Goal: Transaction & Acquisition: Purchase product/service

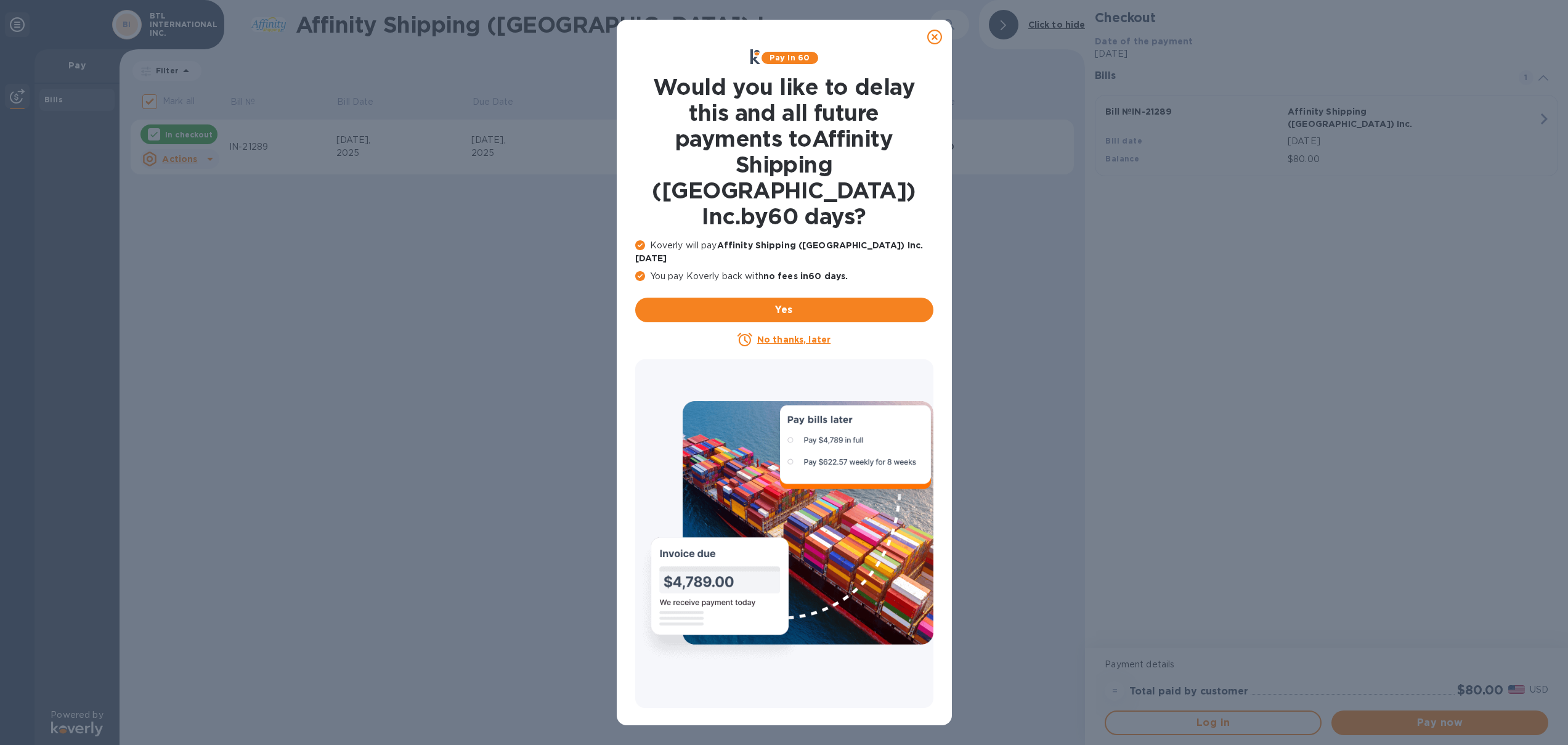
click at [938, 36] on icon at bounding box center [934, 36] width 14 height 14
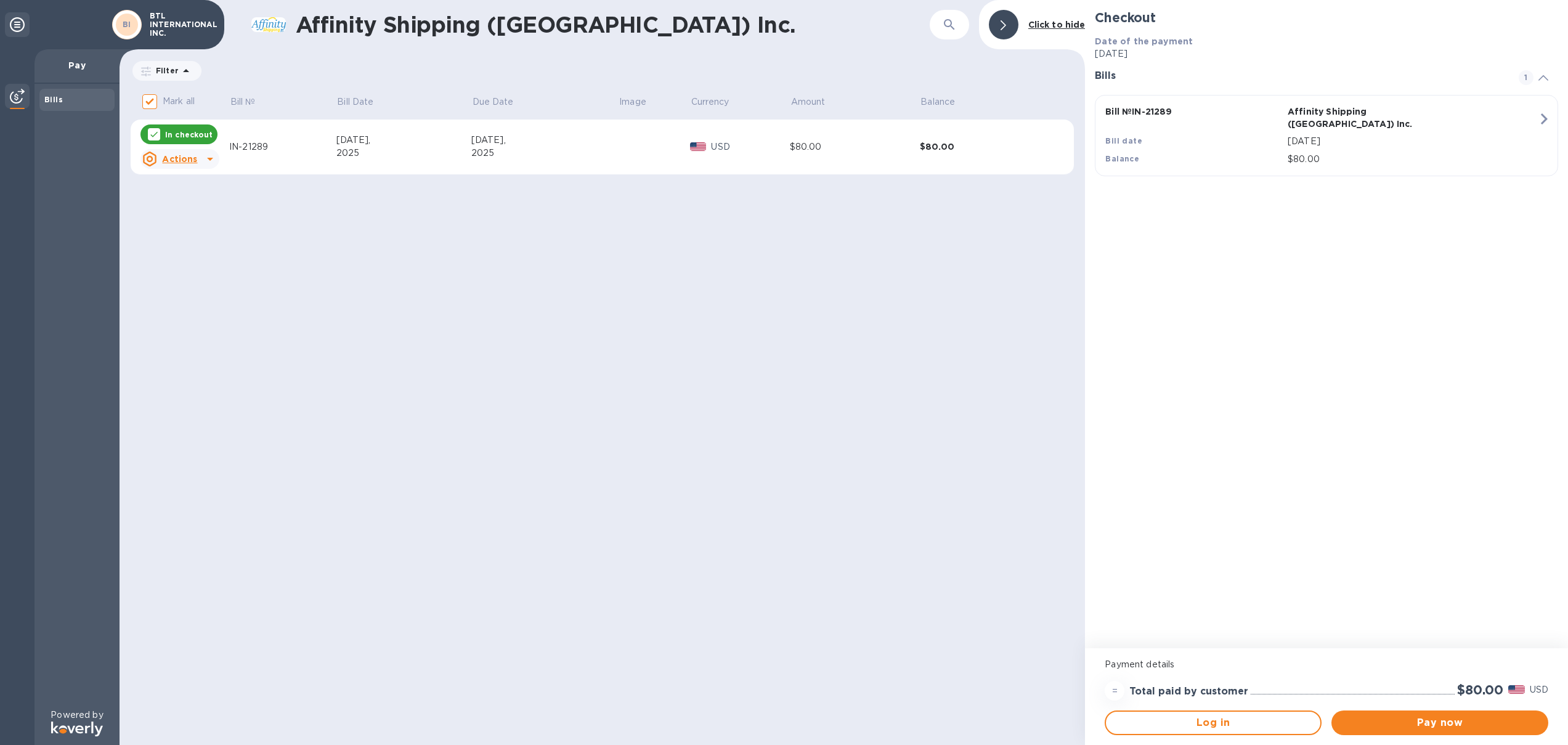
click at [202, 157] on icon at bounding box center [209, 158] width 14 height 14
click at [1447, 722] on div at bounding box center [784, 372] width 1568 height 745
click at [1435, 722] on span "Pay now" at bounding box center [1440, 722] width 198 height 14
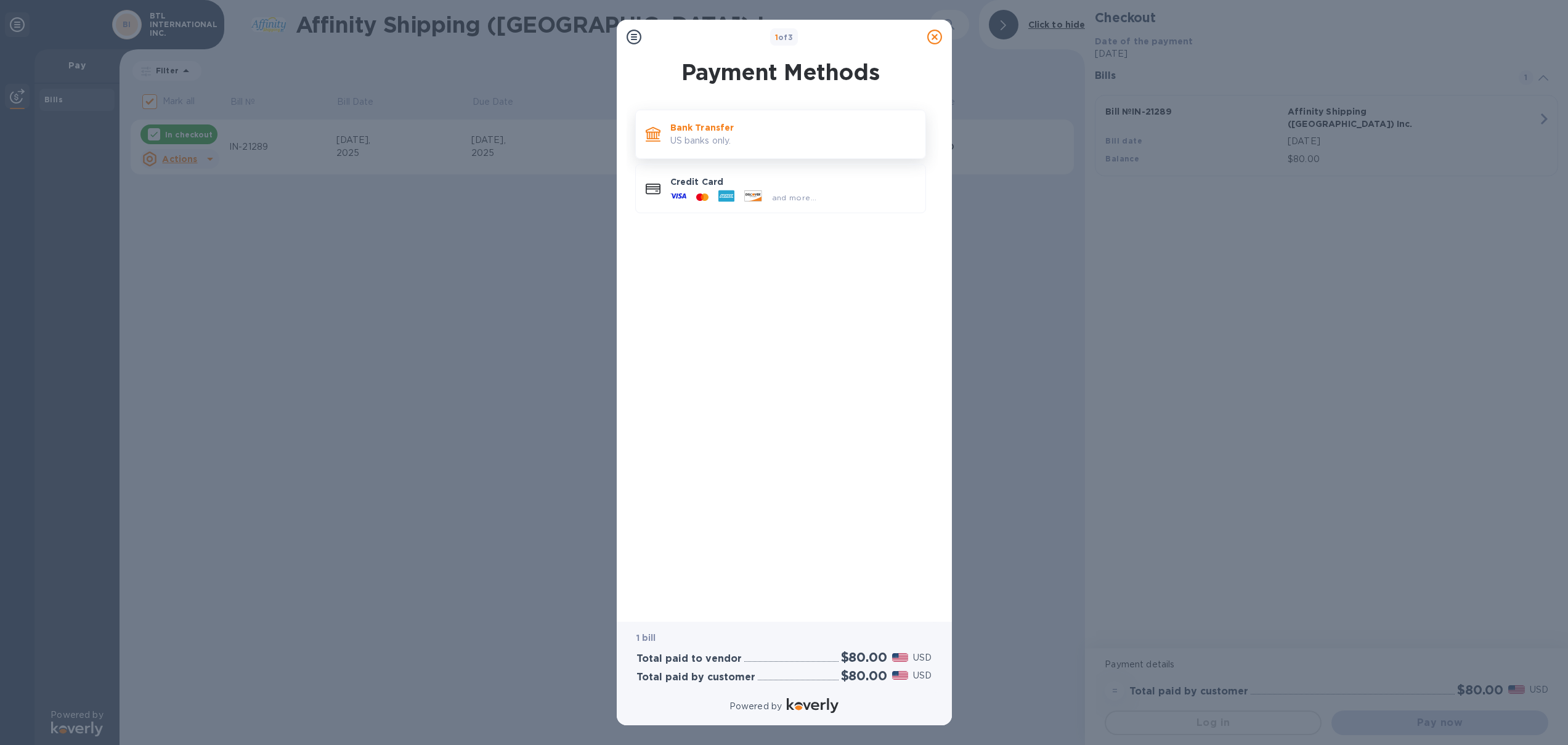
click at [726, 122] on p "Bank Transfer" at bounding box center [792, 127] width 245 height 12
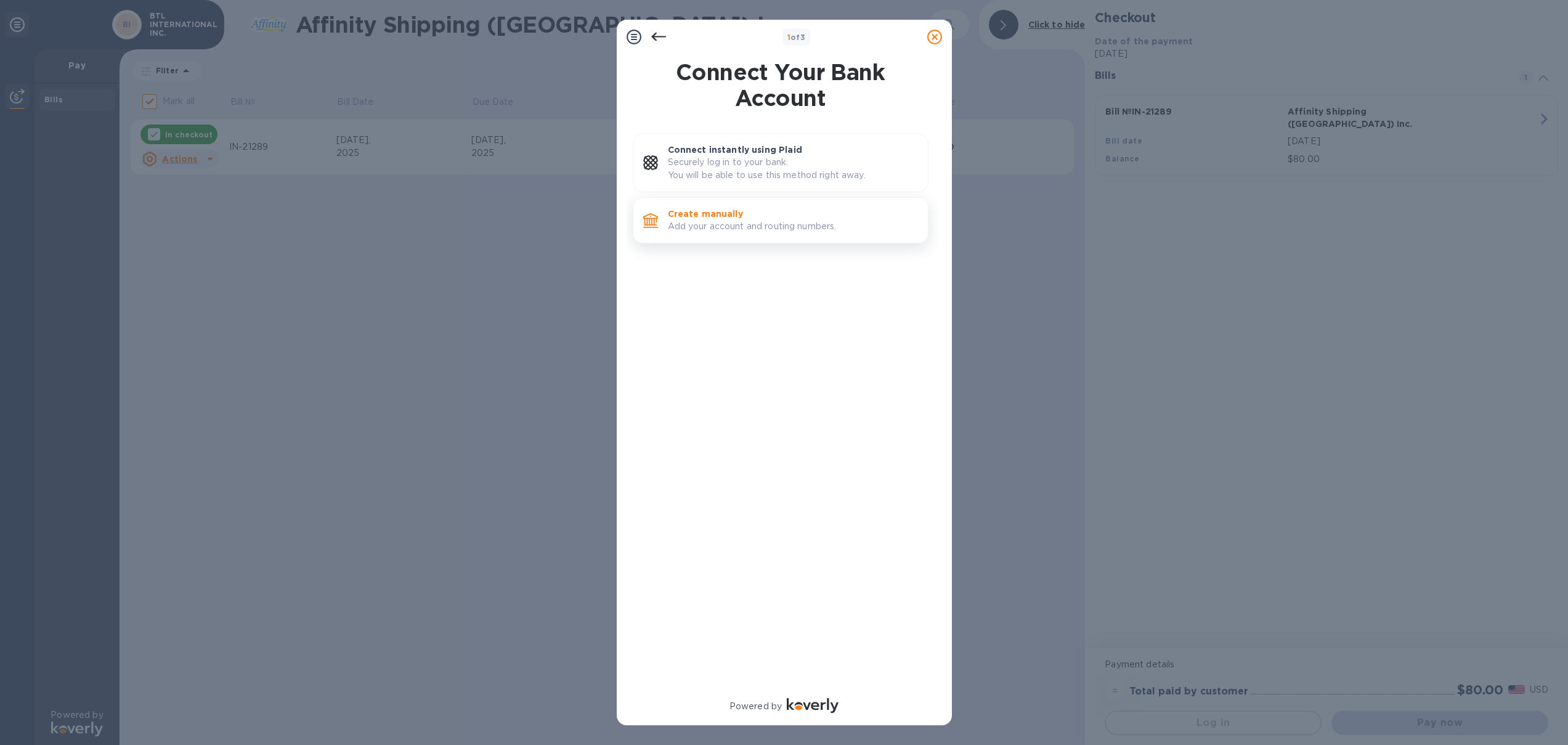
click at [816, 222] on p "Add your account and routing numbers." at bounding box center [793, 227] width 250 height 13
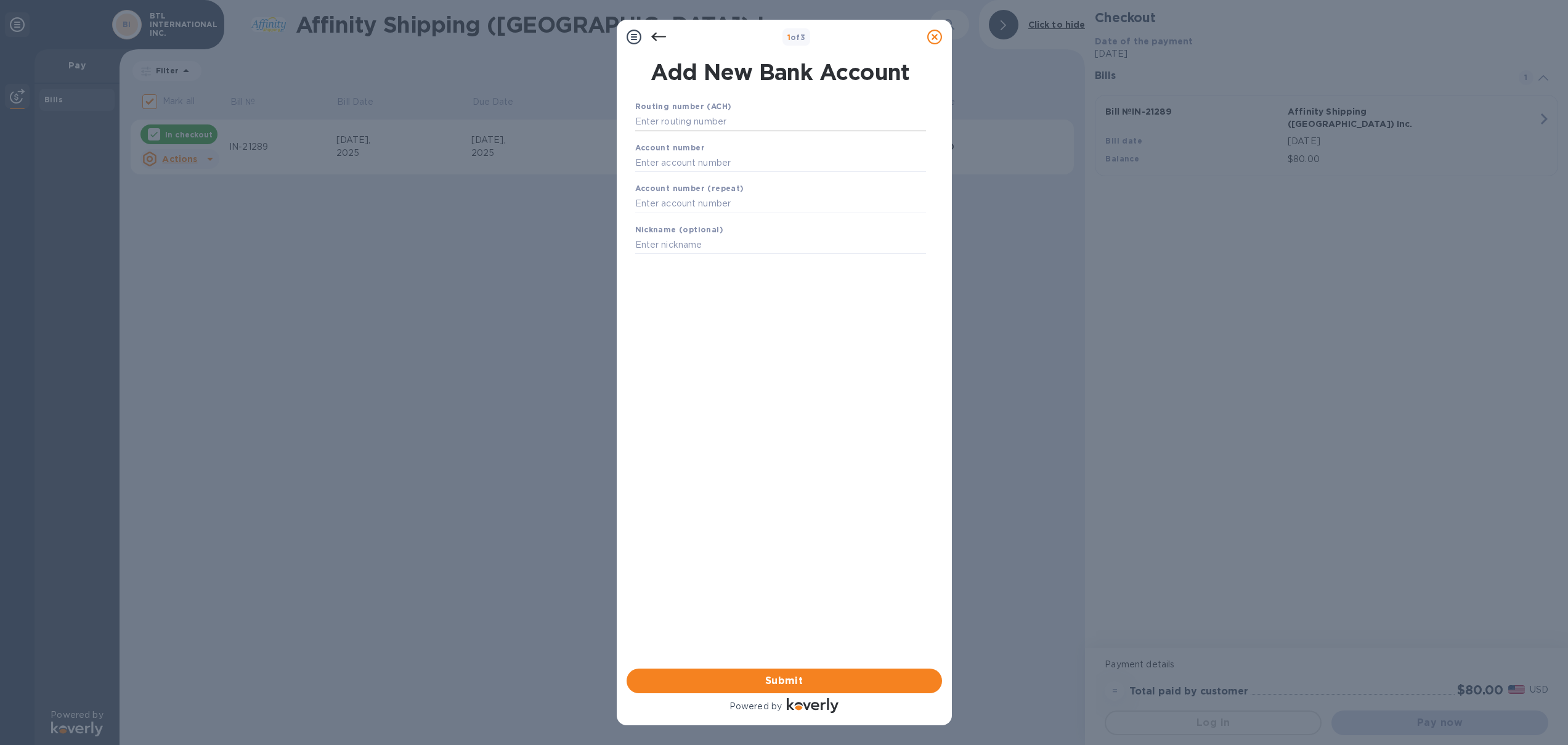
click at [740, 126] on input "text" at bounding box center [781, 121] width 291 height 18
click at [661, 37] on icon at bounding box center [658, 36] width 14 height 14
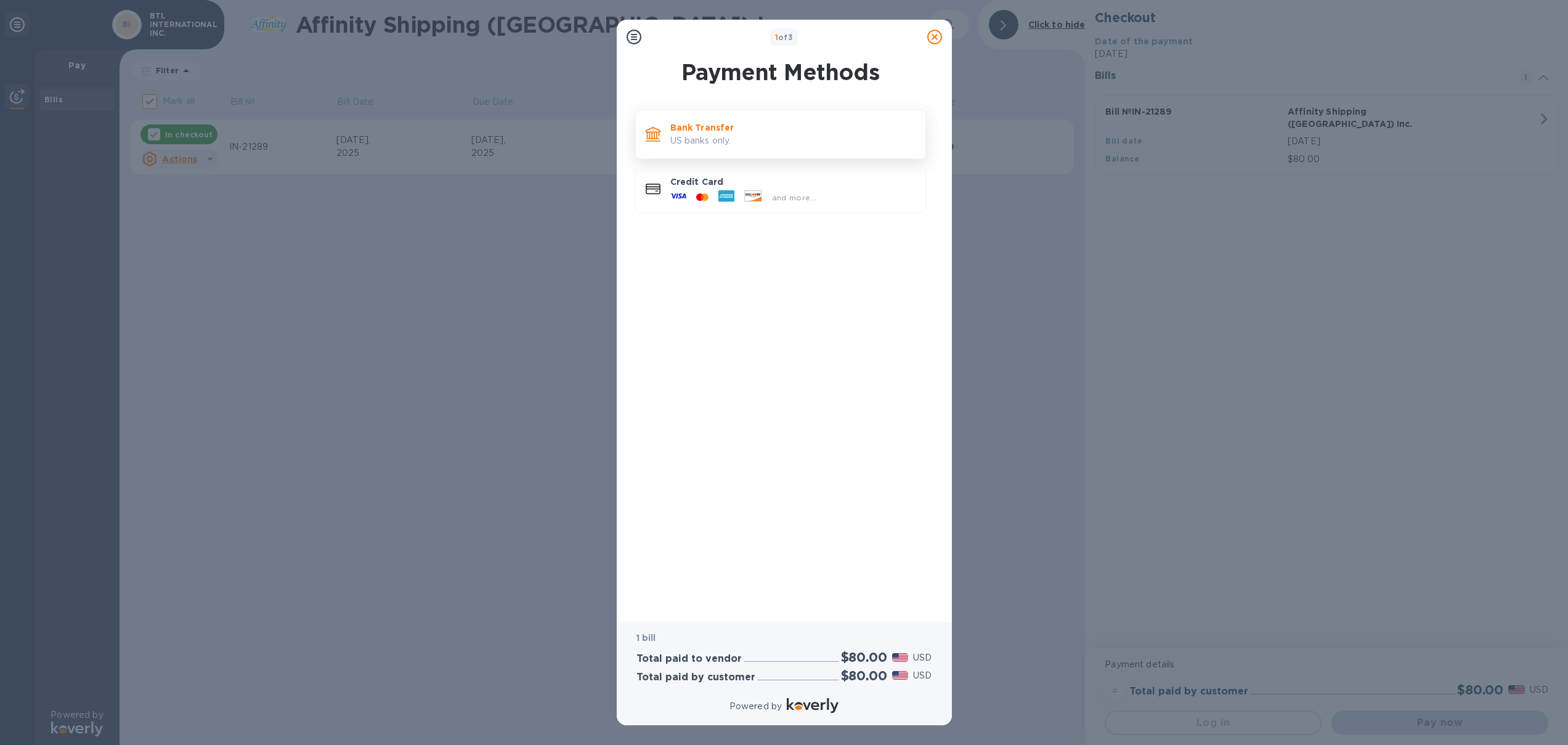
click at [758, 129] on p "Bank Transfer" at bounding box center [792, 127] width 245 height 12
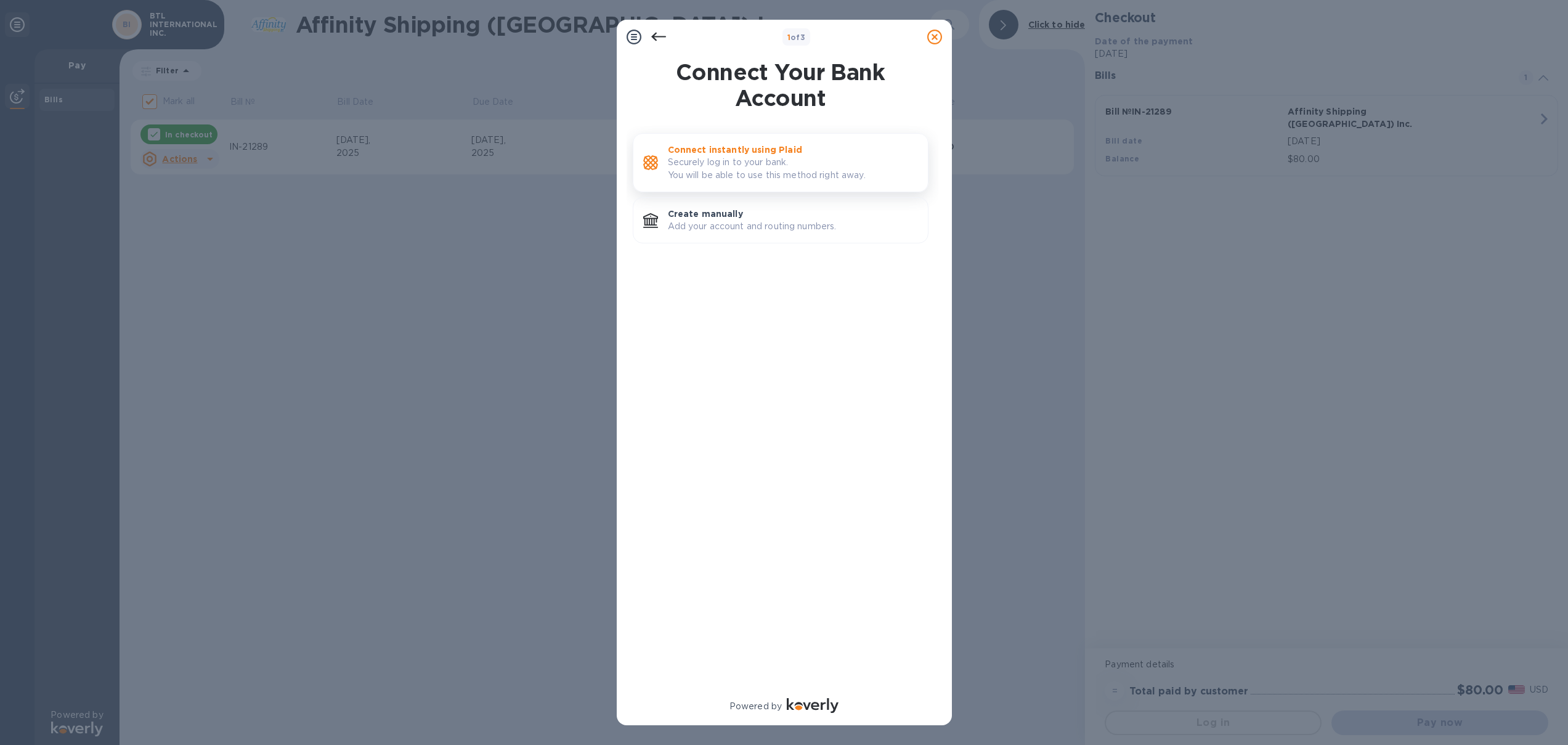
click at [780, 166] on p "Securely log in to your bank. You will be able to use this method right away." at bounding box center [793, 168] width 250 height 26
click at [789, 225] on p "Add your account and routing numbers." at bounding box center [793, 227] width 250 height 13
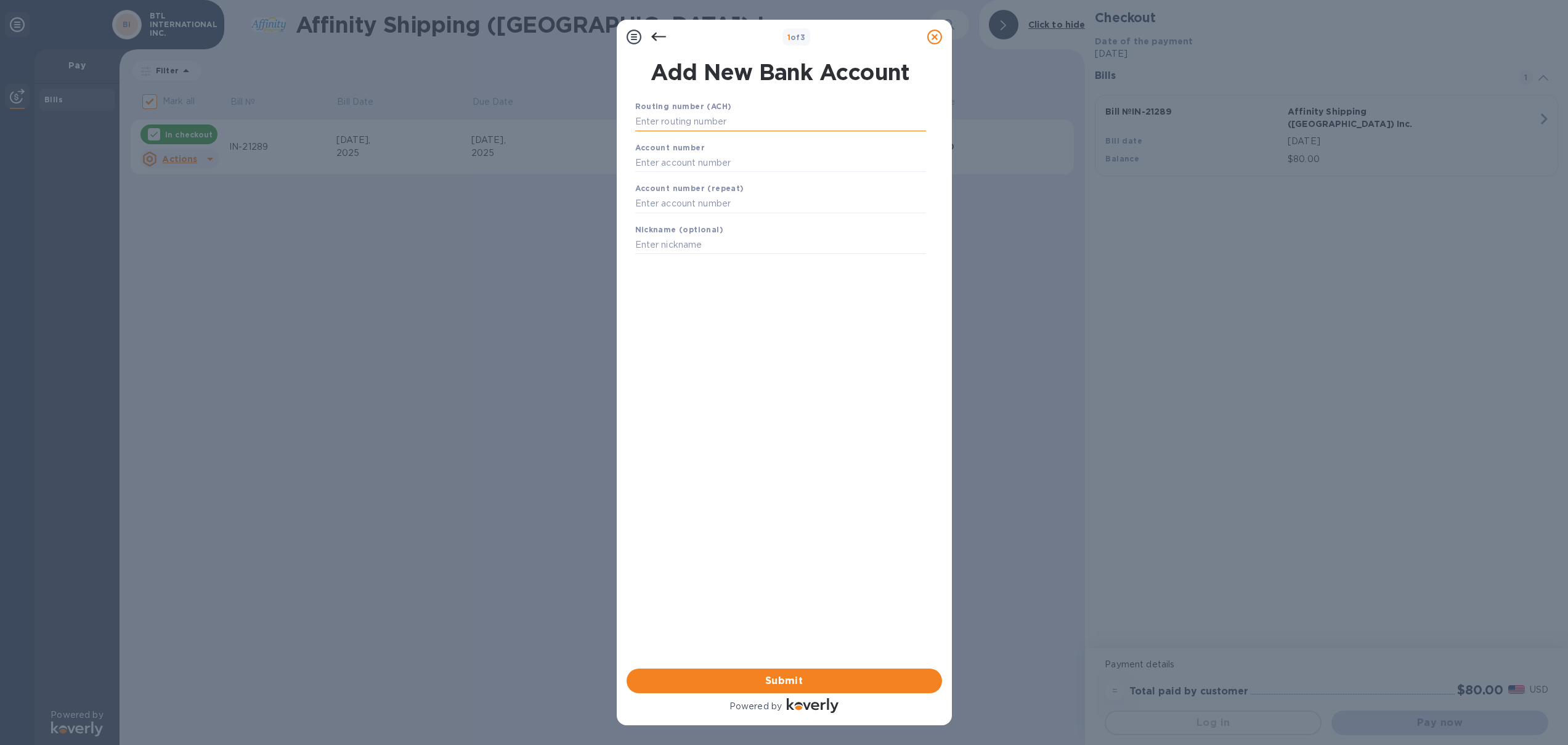
click at [754, 126] on input "text" at bounding box center [781, 121] width 291 height 18
click at [721, 165] on input "text" at bounding box center [781, 162] width 291 height 18
paste input "719027836"
type input "719027836"
click at [701, 202] on input "text" at bounding box center [781, 203] width 291 height 18
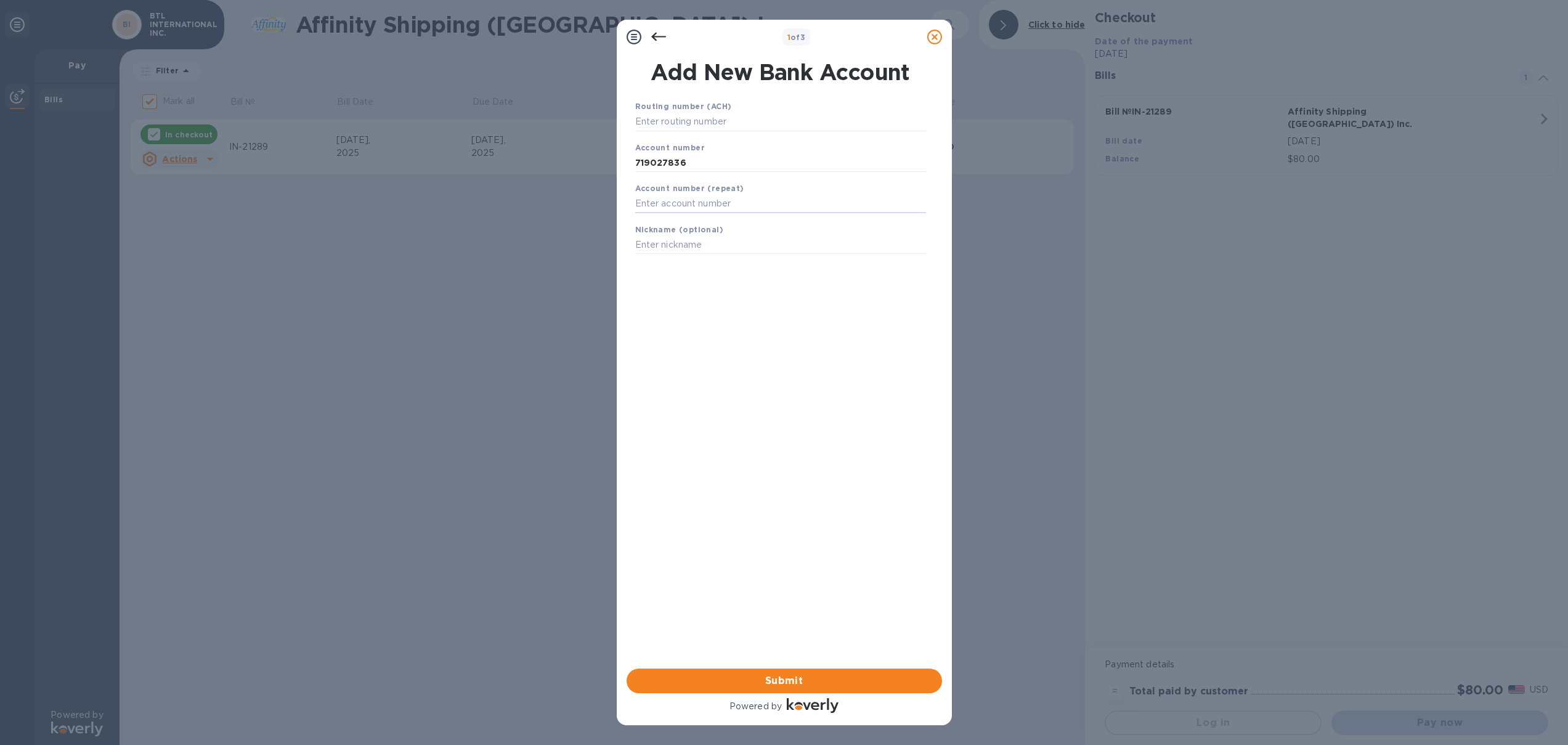
paste input "719027836"
paste input "021000021"
drag, startPoint x: 747, startPoint y: 203, endPoint x: 682, endPoint y: 207, distance: 65.1
click at [682, 207] on input "719027836 021000021" at bounding box center [781, 203] width 291 height 18
type input "719027836"
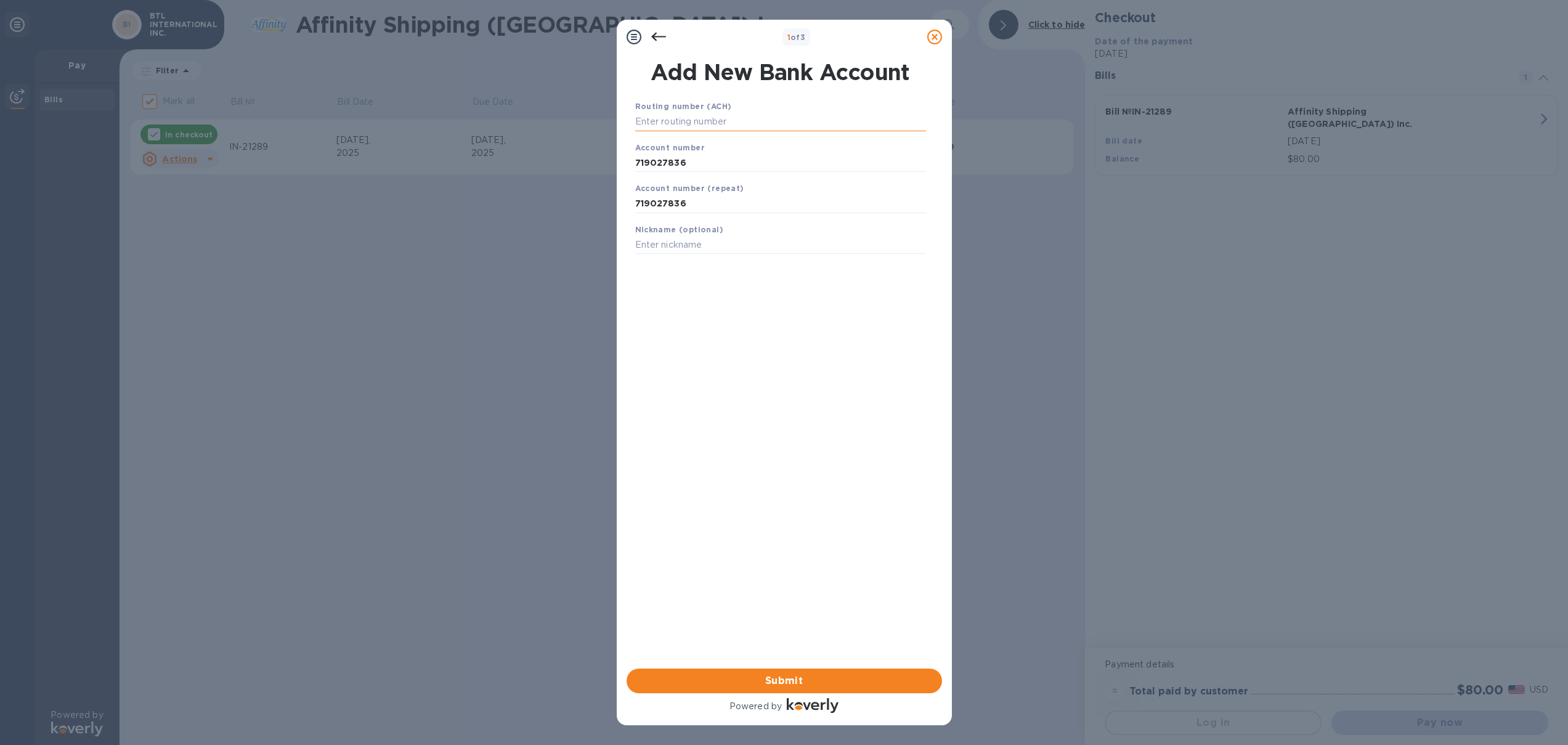
click at [691, 128] on input "text" at bounding box center [781, 121] width 291 height 18
paste input "021000021"
type input "021000021"
click at [711, 243] on input "text" at bounding box center [781, 244] width 291 height 18
click at [805, 682] on span "Submit" at bounding box center [784, 680] width 296 height 14
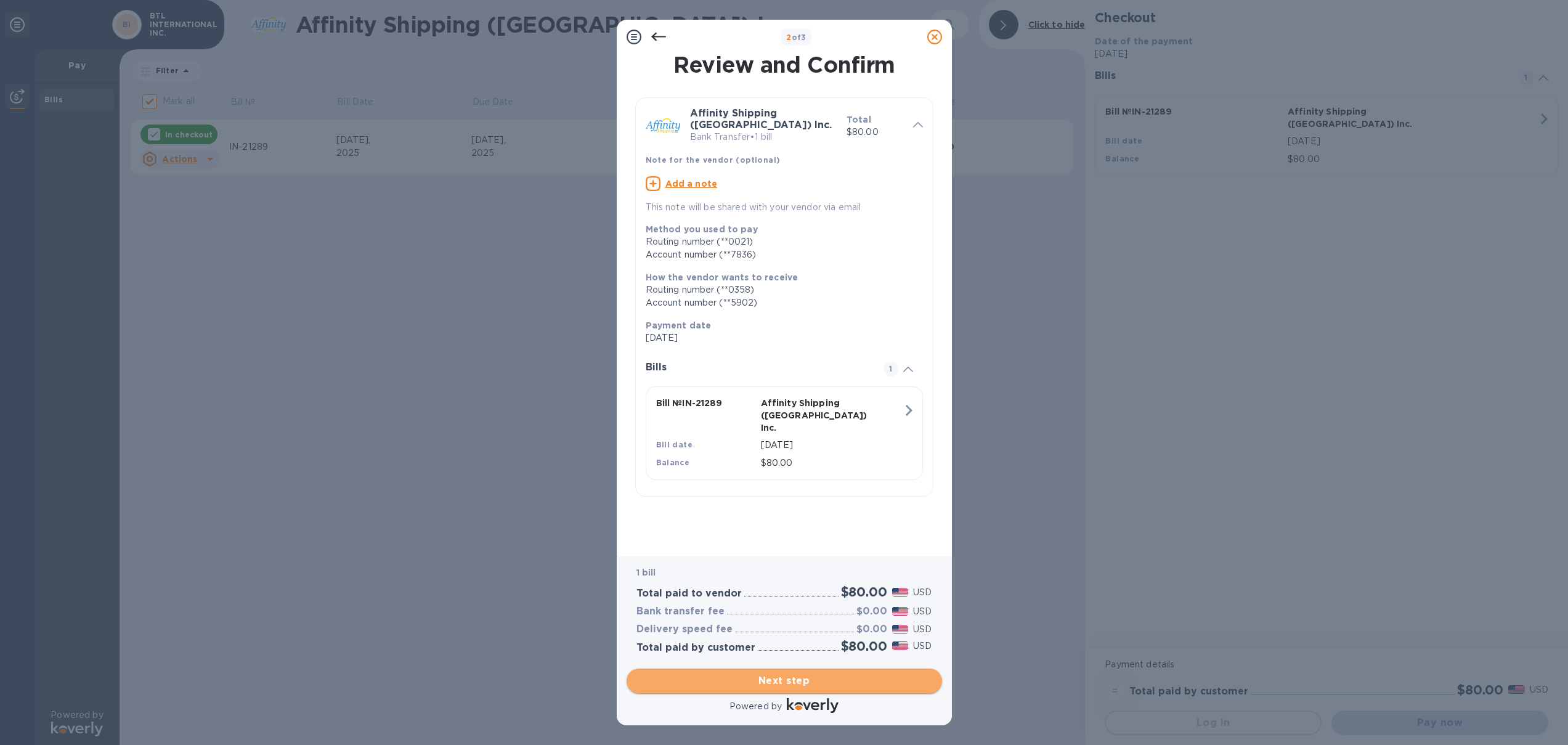
click at [794, 680] on span "Next step" at bounding box center [784, 680] width 296 height 14
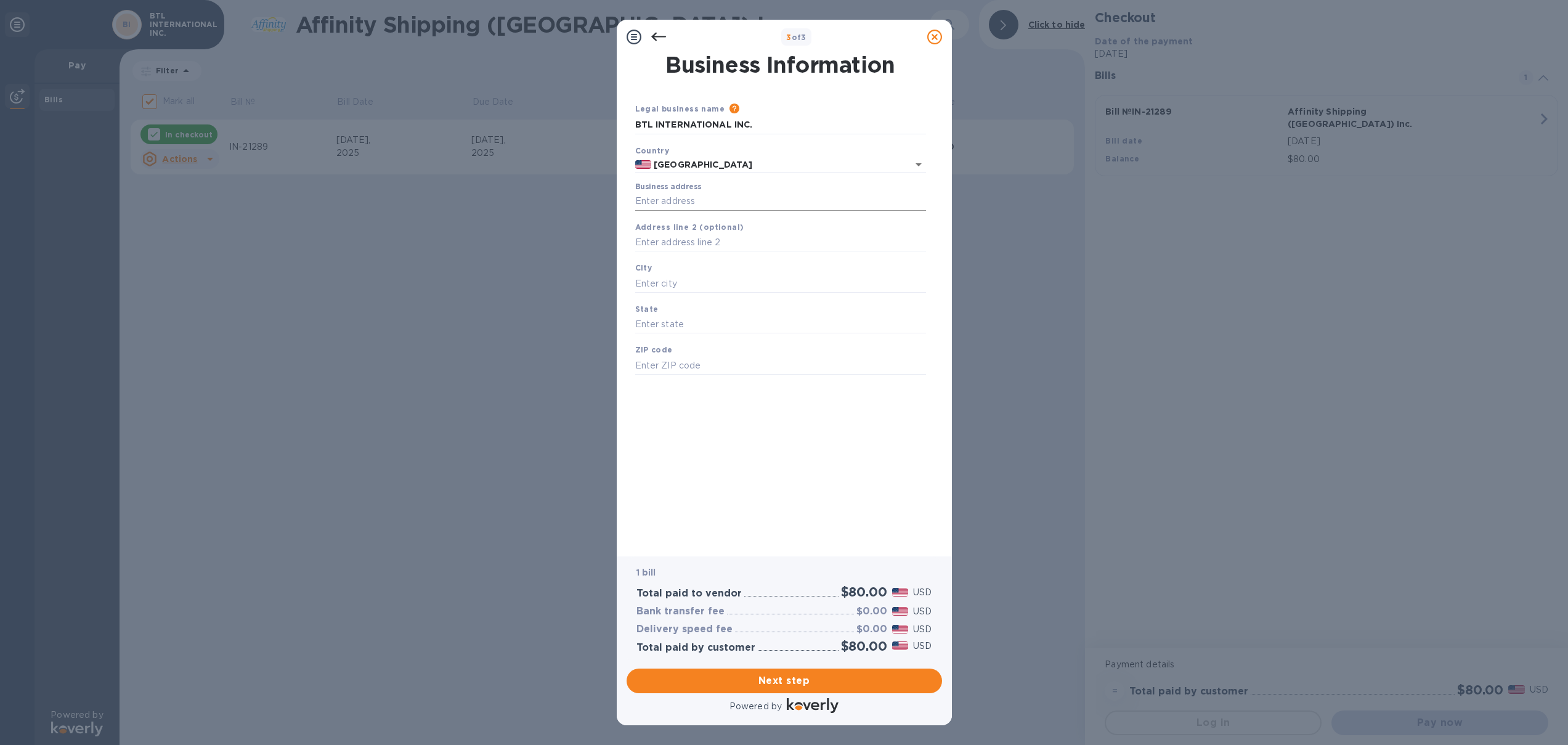
click at [755, 202] on input "Business address" at bounding box center [781, 200] width 291 height 18
click at [710, 197] on input "Business address" at bounding box center [781, 200] width 291 height 18
paste input "[STREET_ADDRESS]"
drag, startPoint x: 723, startPoint y: 197, endPoint x: 670, endPoint y: 192, distance: 53.2
click at [504, 193] on div "3 of 3 Business Information Legal business name Please provide the legal name t…" at bounding box center [784, 372] width 1568 height 745
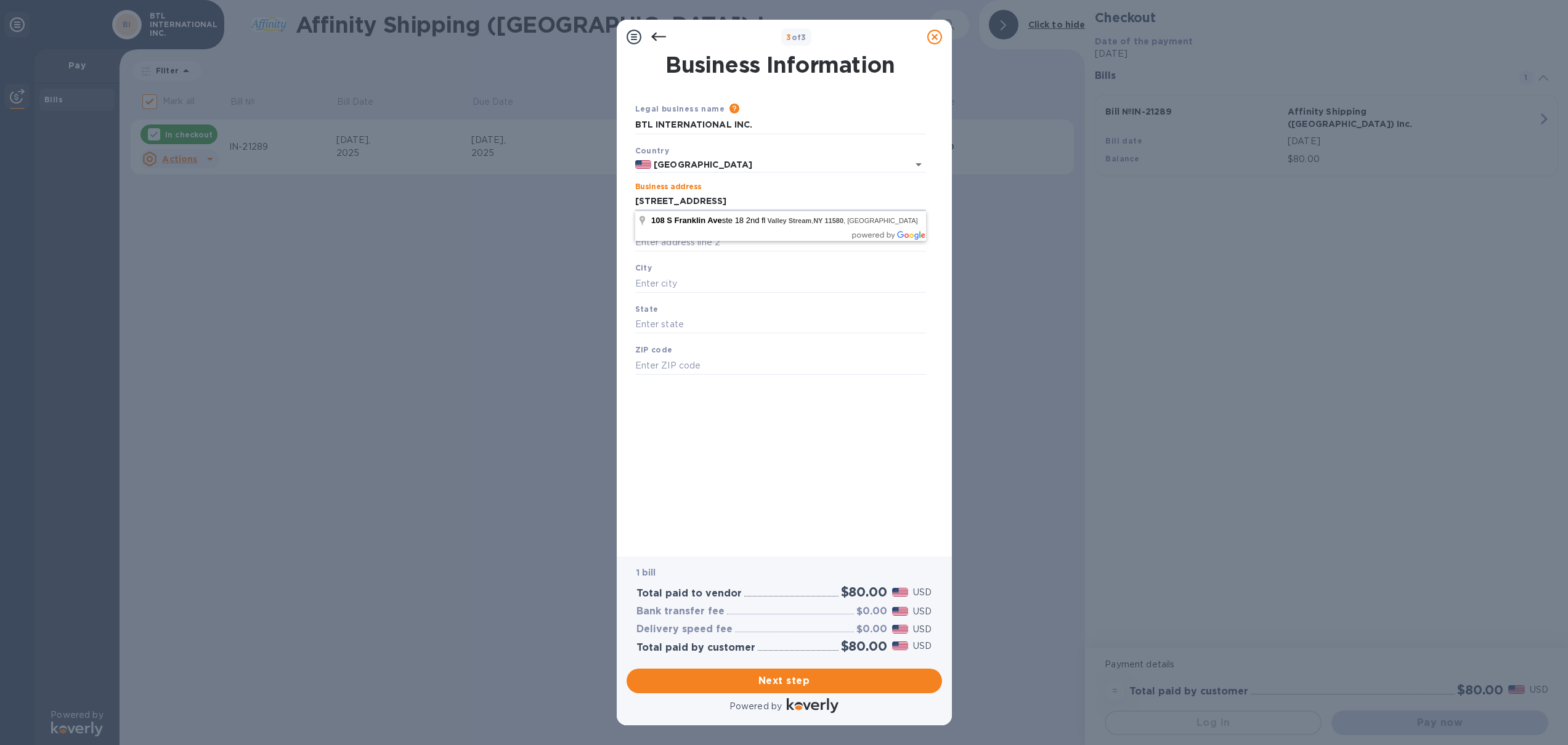
type input "[STREET_ADDRESS]"
type input "Valley Stream"
type input "NY"
type input "11580"
drag, startPoint x: 782, startPoint y: 202, endPoint x: 446, endPoint y: 194, distance: 336.1
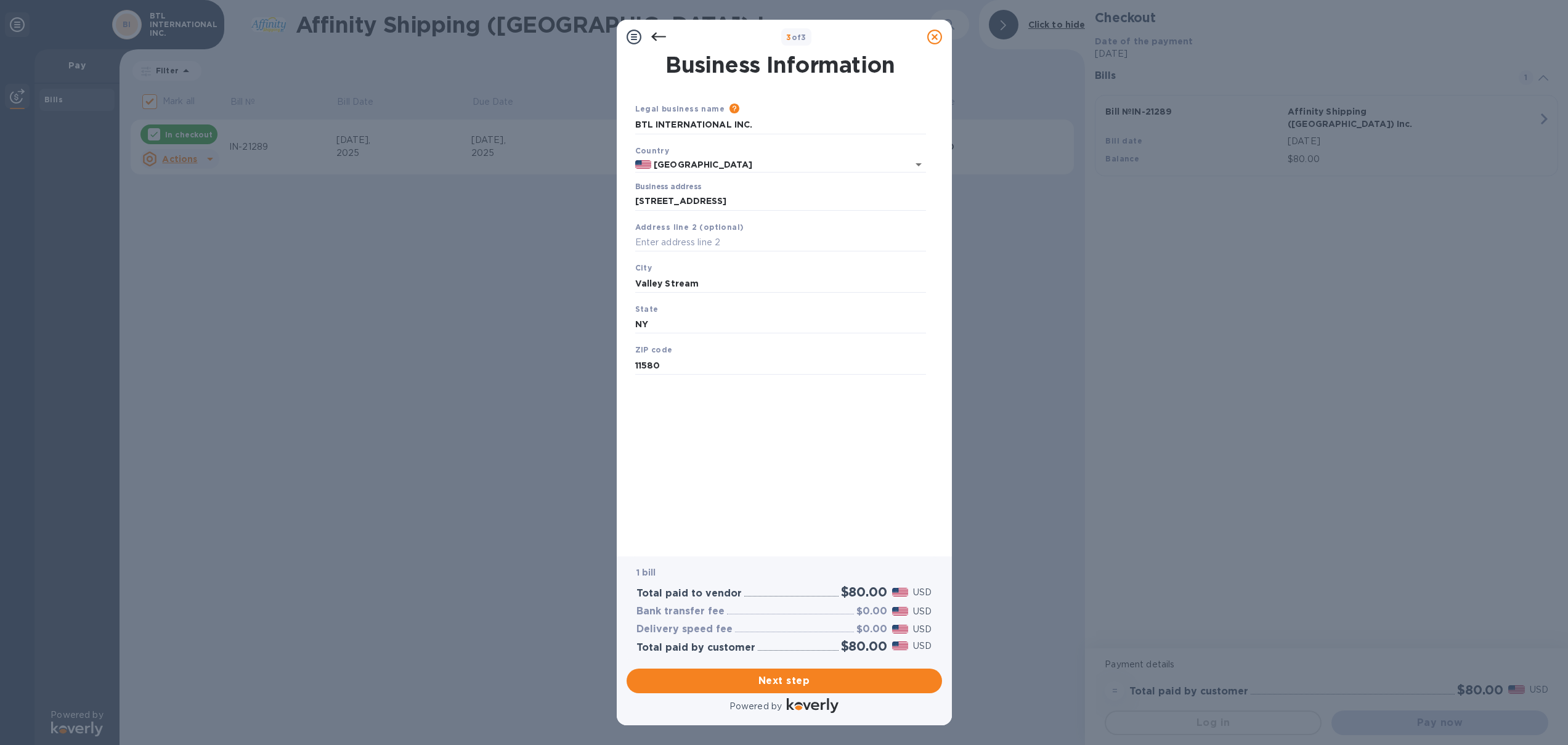
click at [448, 197] on div "3 of 3 Business Information Legal business name Please provide the legal name t…" at bounding box center [784, 372] width 1568 height 745
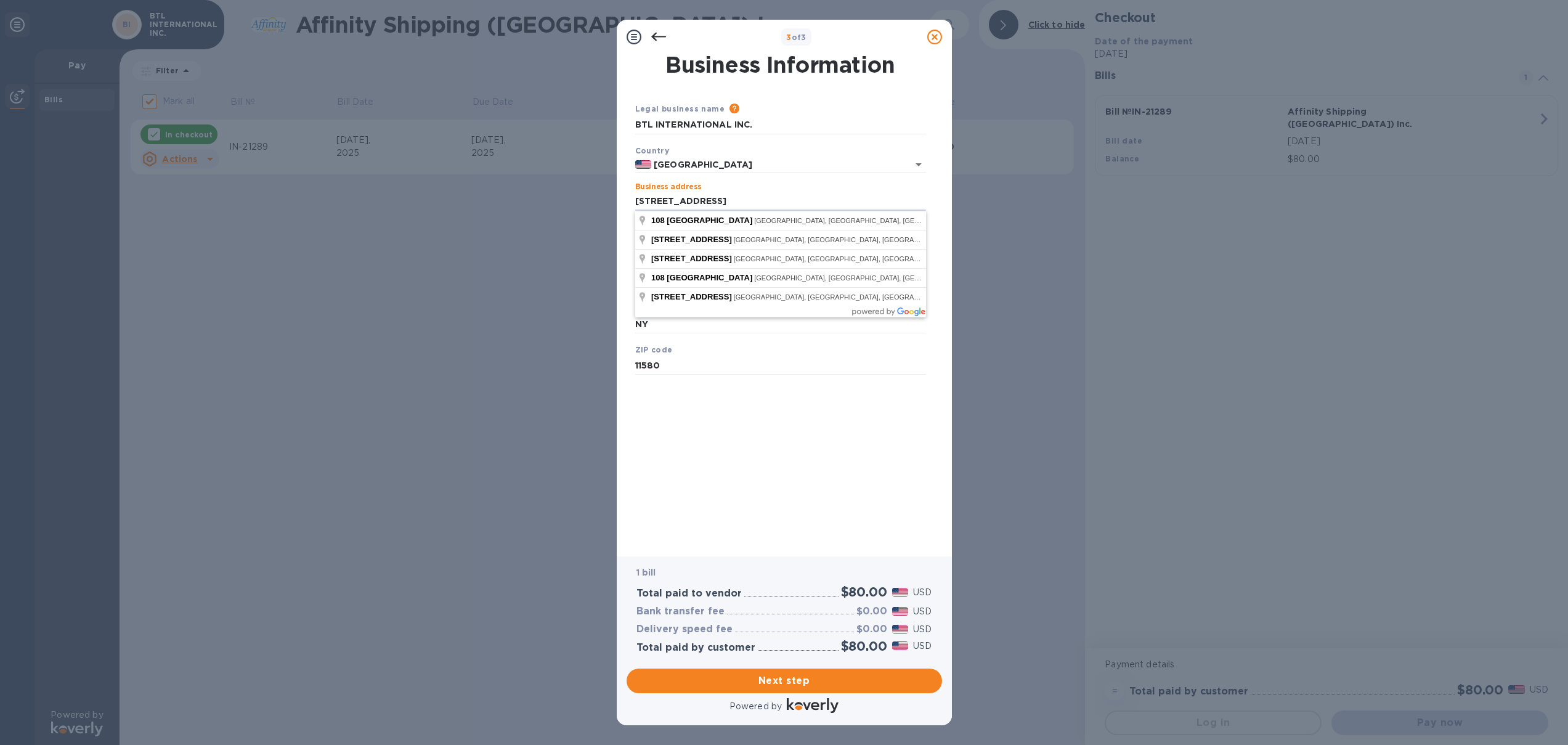
paste input "[STREET_ADDRESS]"
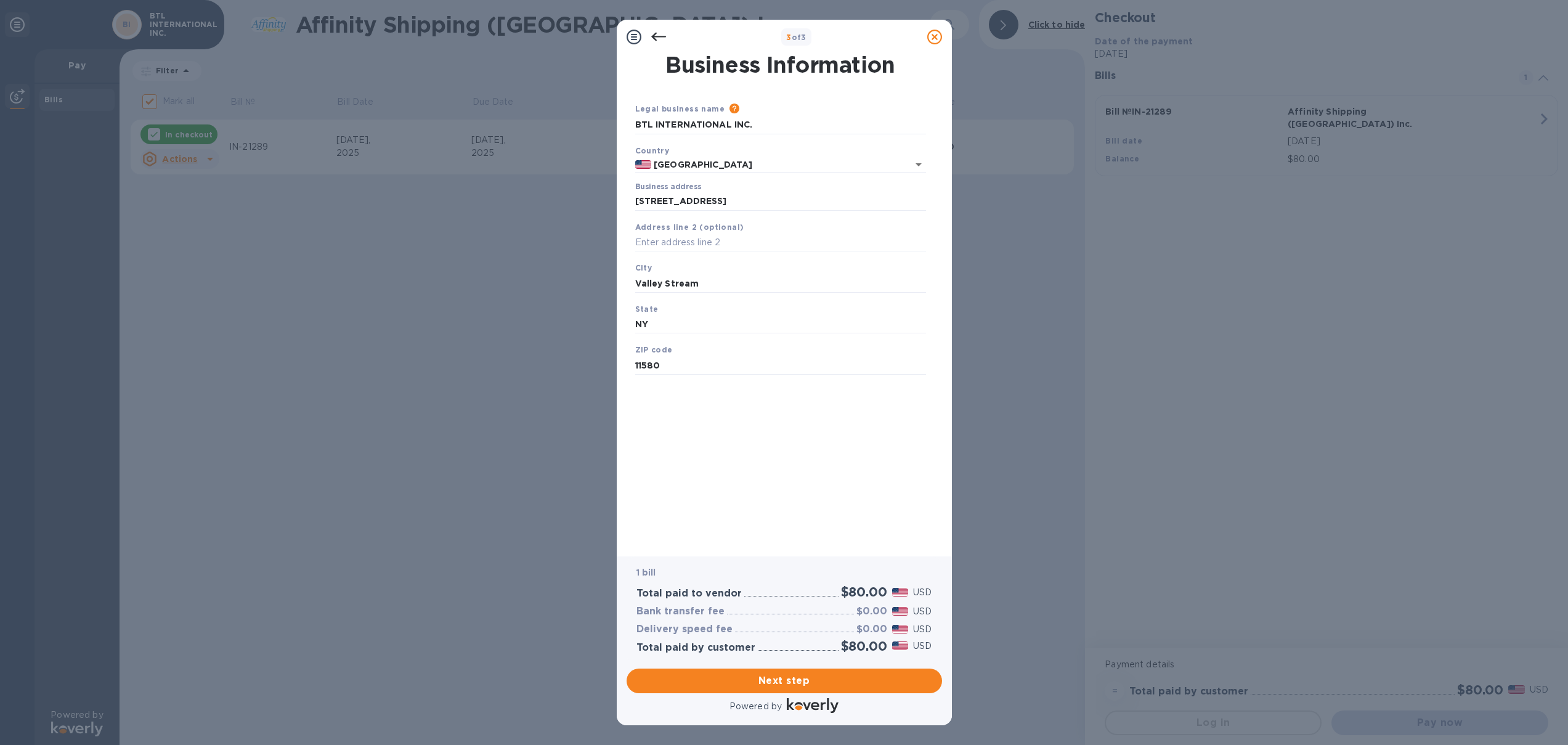
type input "[STREET_ADDRESS]"
type input "City of Industry"
type input "CA"
type input "91748"
click at [797, 682] on span "Next step" at bounding box center [784, 680] width 296 height 14
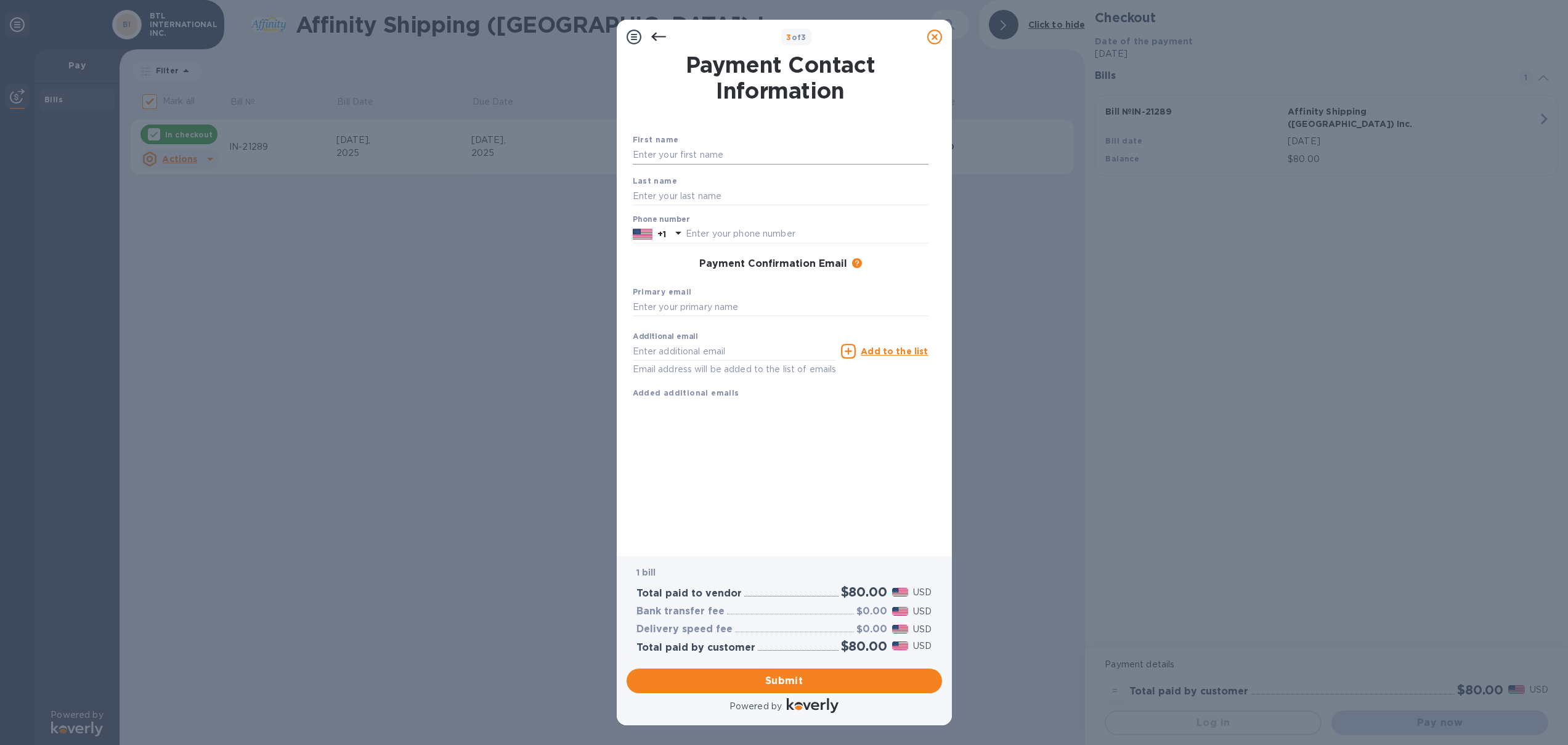
click at [704, 148] on input "text" at bounding box center [781, 155] width 296 height 18
type input "j"
type input "I"
type input "[PERSON_NAME]"
click at [710, 197] on input "text" at bounding box center [781, 196] width 296 height 18
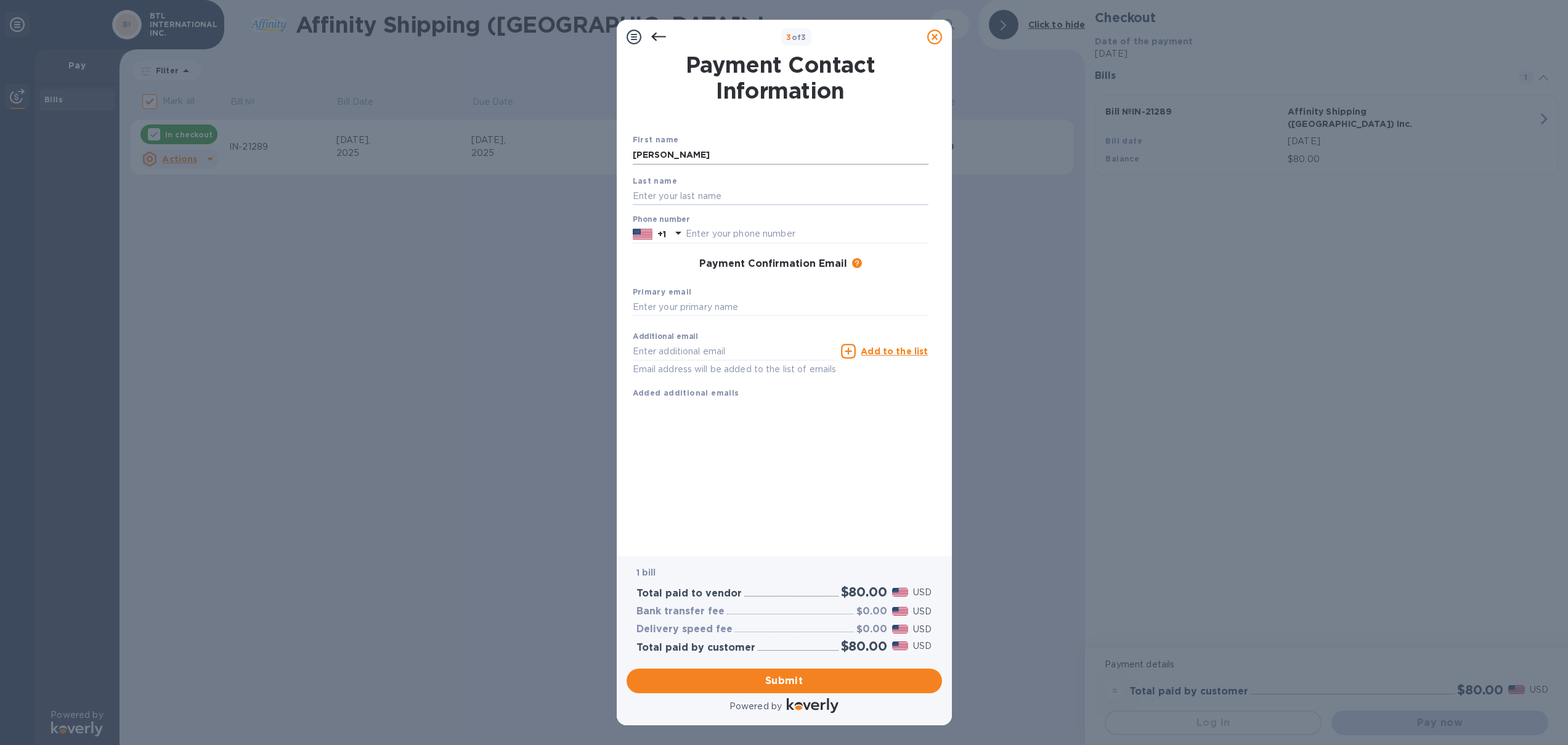
click at [680, 155] on input "[PERSON_NAME]" at bounding box center [781, 155] width 296 height 18
click at [666, 197] on input "text" at bounding box center [781, 196] width 296 height 18
paste input "LIN"
type input "LIN"
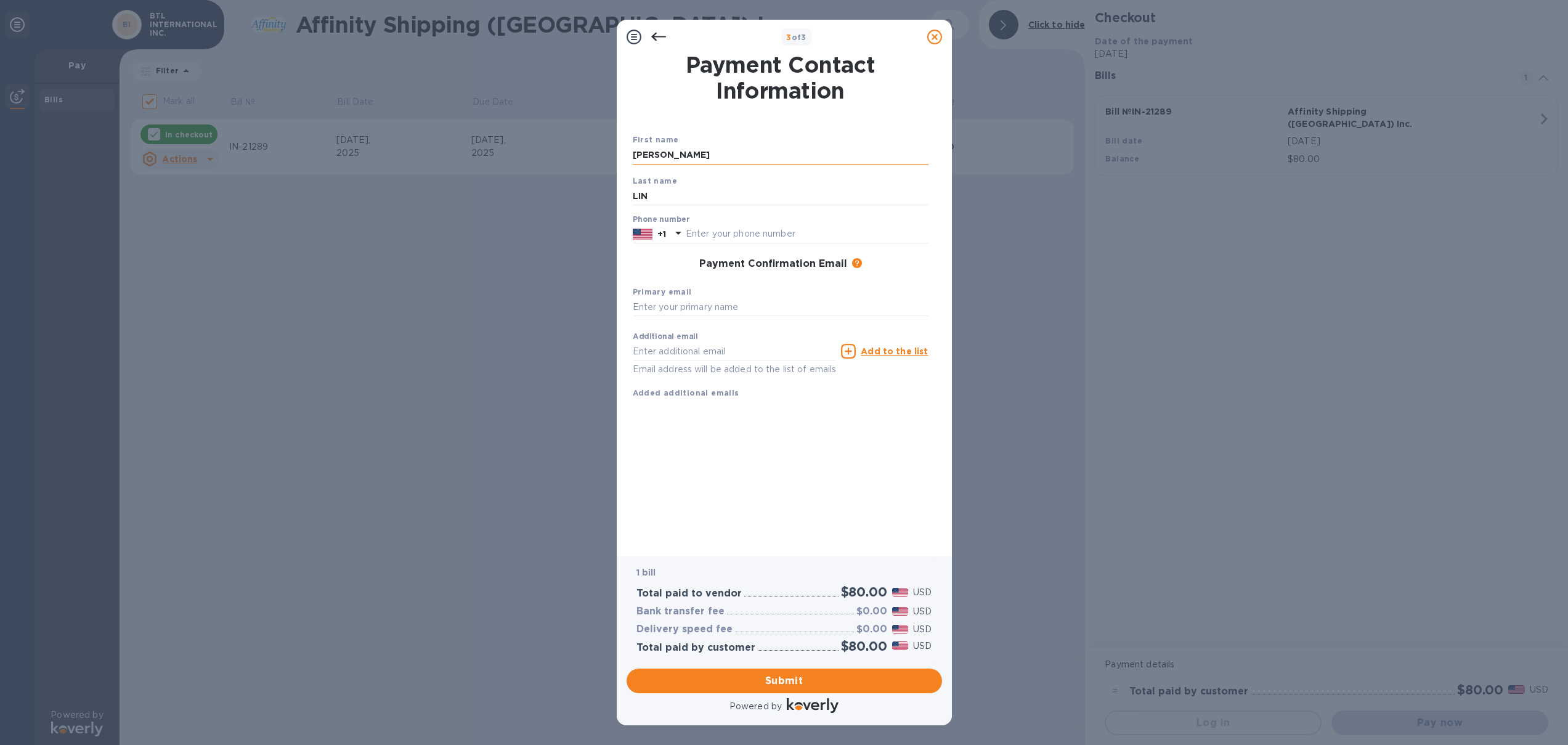
click at [710, 155] on input "[PERSON_NAME]" at bounding box center [781, 155] width 296 height 18
type input "[PERSON_NAME]"
click at [733, 303] on input "text" at bounding box center [781, 307] width 296 height 18
paste input "[EMAIL_ADDRESS][DOMAIN_NAME]"
type input "[EMAIL_ADDRESS][DOMAIN_NAME]"
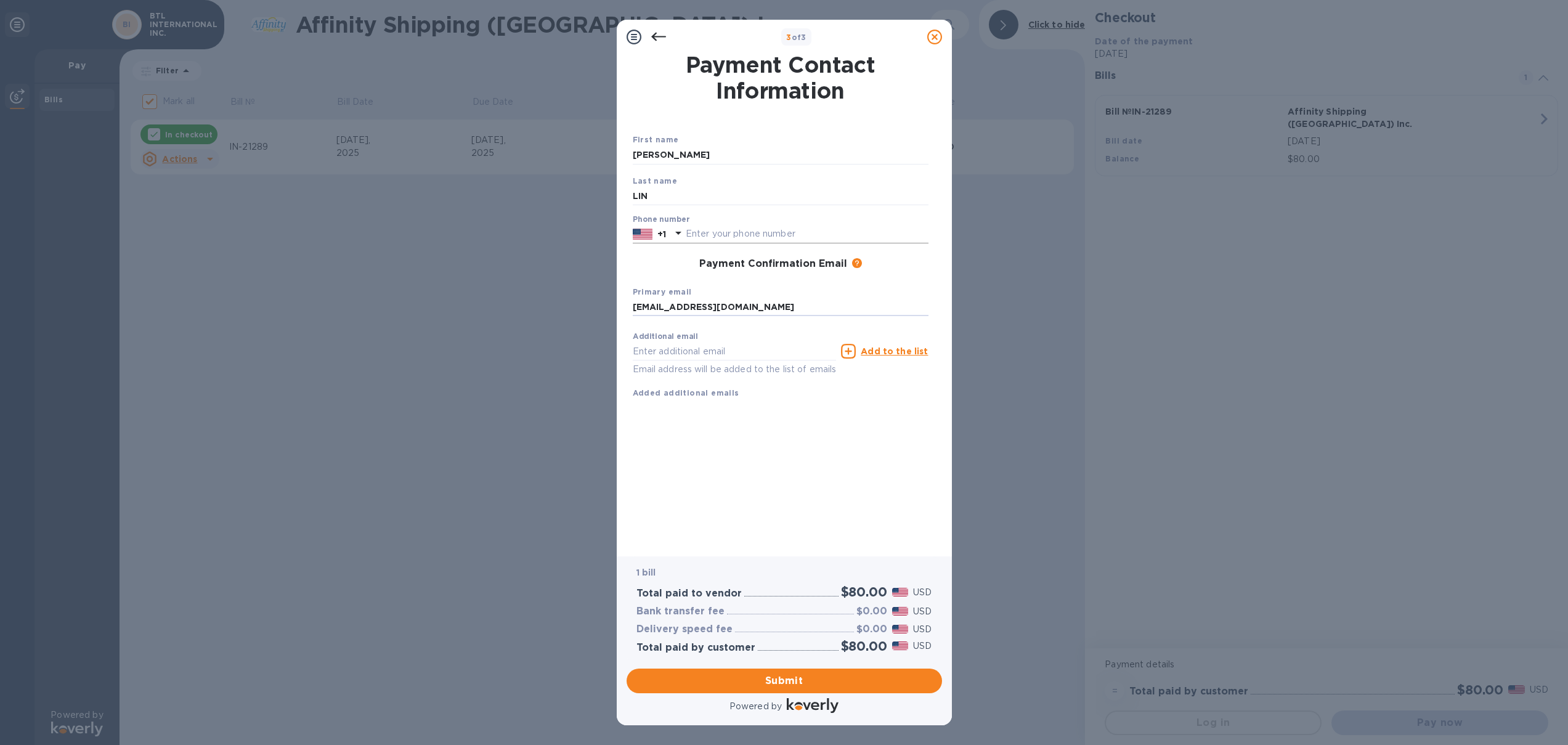
click at [744, 231] on input "text" at bounding box center [807, 234] width 242 height 18
paste input "7185771216"
type input "7185771216"
click at [820, 680] on span "Submit" at bounding box center [784, 680] width 296 height 14
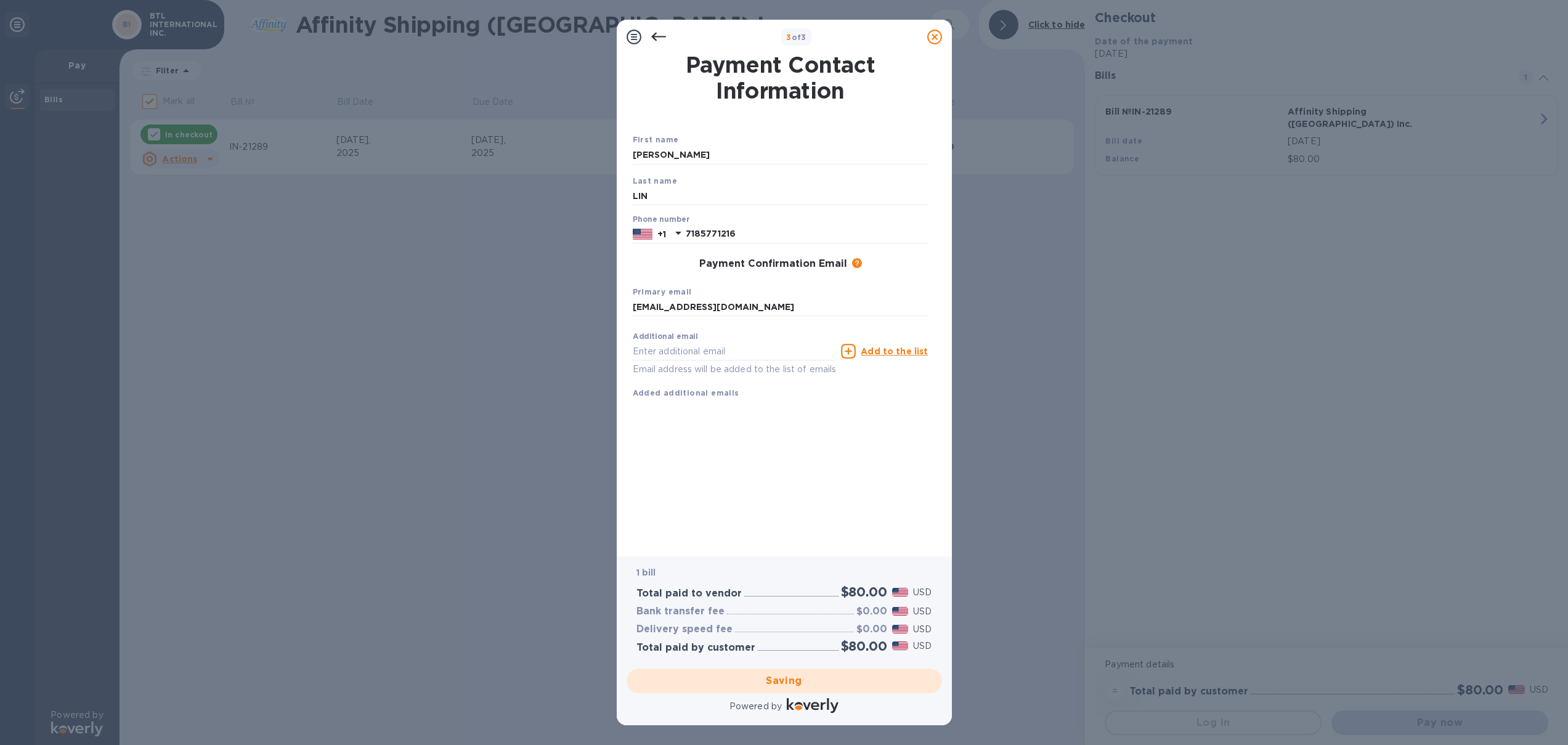
checkbox input "false"
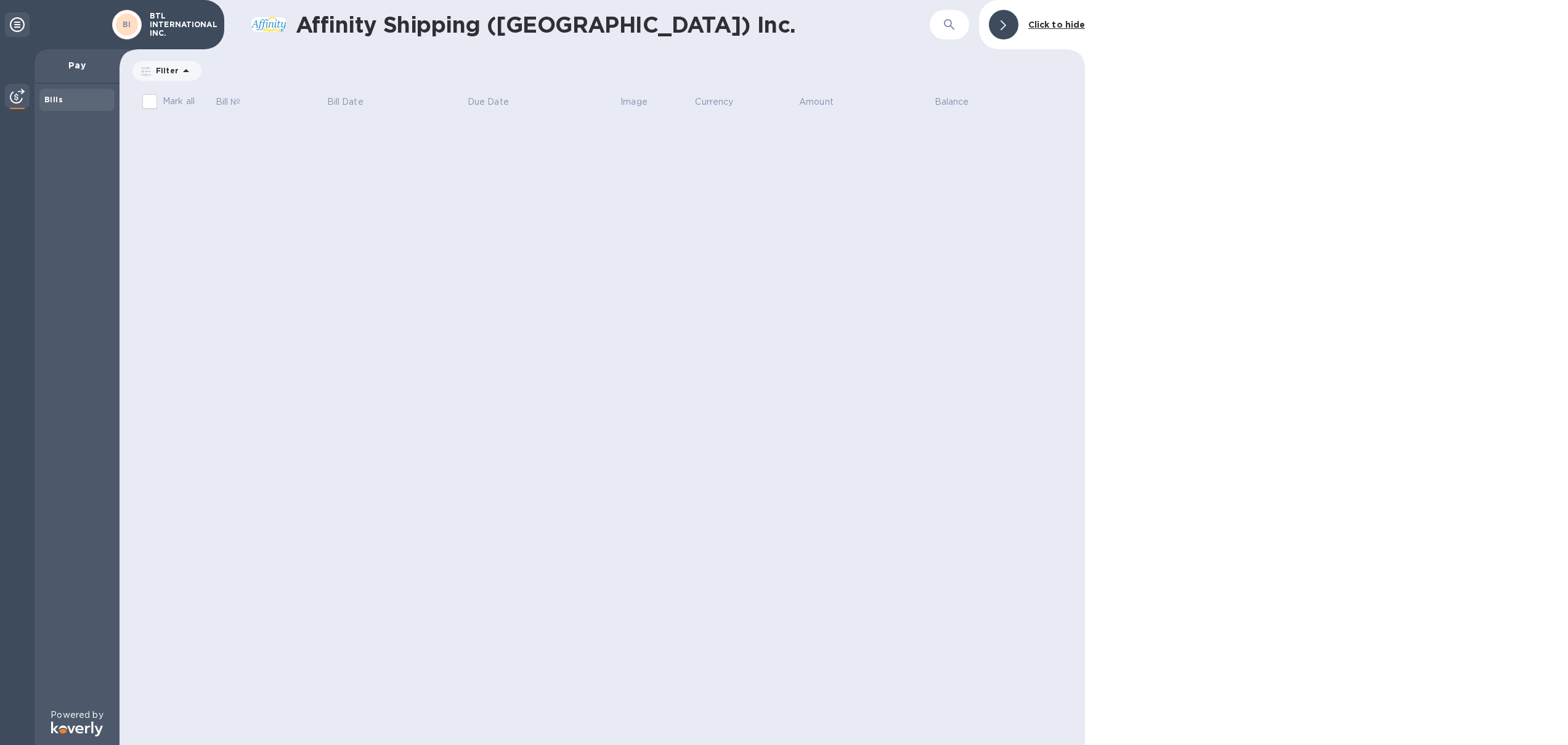
drag, startPoint x: 319, startPoint y: 184, endPoint x: 330, endPoint y: 189, distance: 12.1
click at [319, 184] on div "Affinity Shipping ([GEOGRAPHIC_DATA]) Inc. ​ Click to hide Filter Amount Mark a…" at bounding box center [602, 372] width 966 height 745
